Goal: Find specific page/section: Find specific page/section

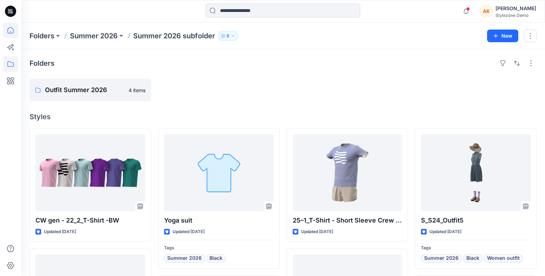
click at [5, 33] on icon at bounding box center [10, 29] width 15 height 15
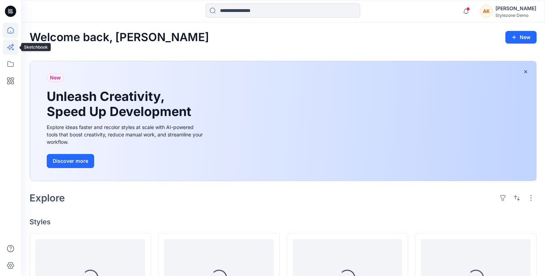
click at [12, 52] on icon at bounding box center [10, 46] width 15 height 15
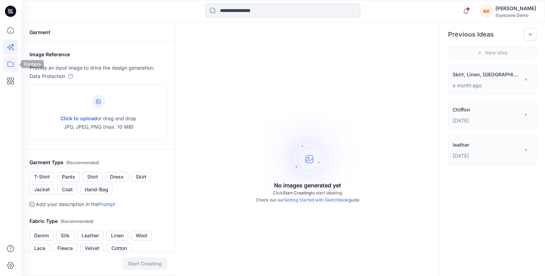
click at [9, 66] on icon at bounding box center [10, 63] width 15 height 15
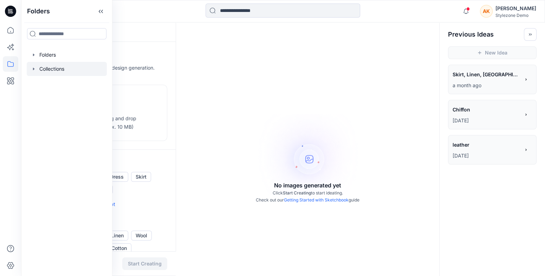
click at [32, 72] on div at bounding box center [67, 69] width 80 height 14
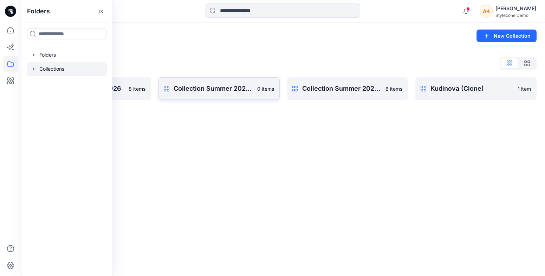
click at [178, 85] on p "Collection Summer 2026 (Clone)" at bounding box center [212, 89] width 79 height 10
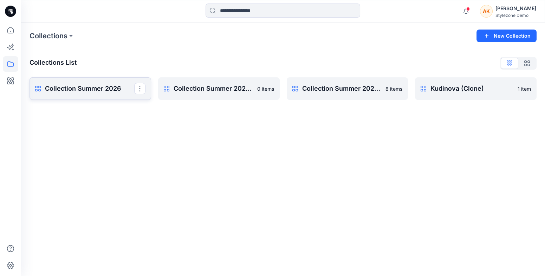
click at [90, 91] on p "Collection Summer 2026" at bounding box center [89, 89] width 89 height 10
